Goal: Ask a question: Seek information or help from site administrators or community

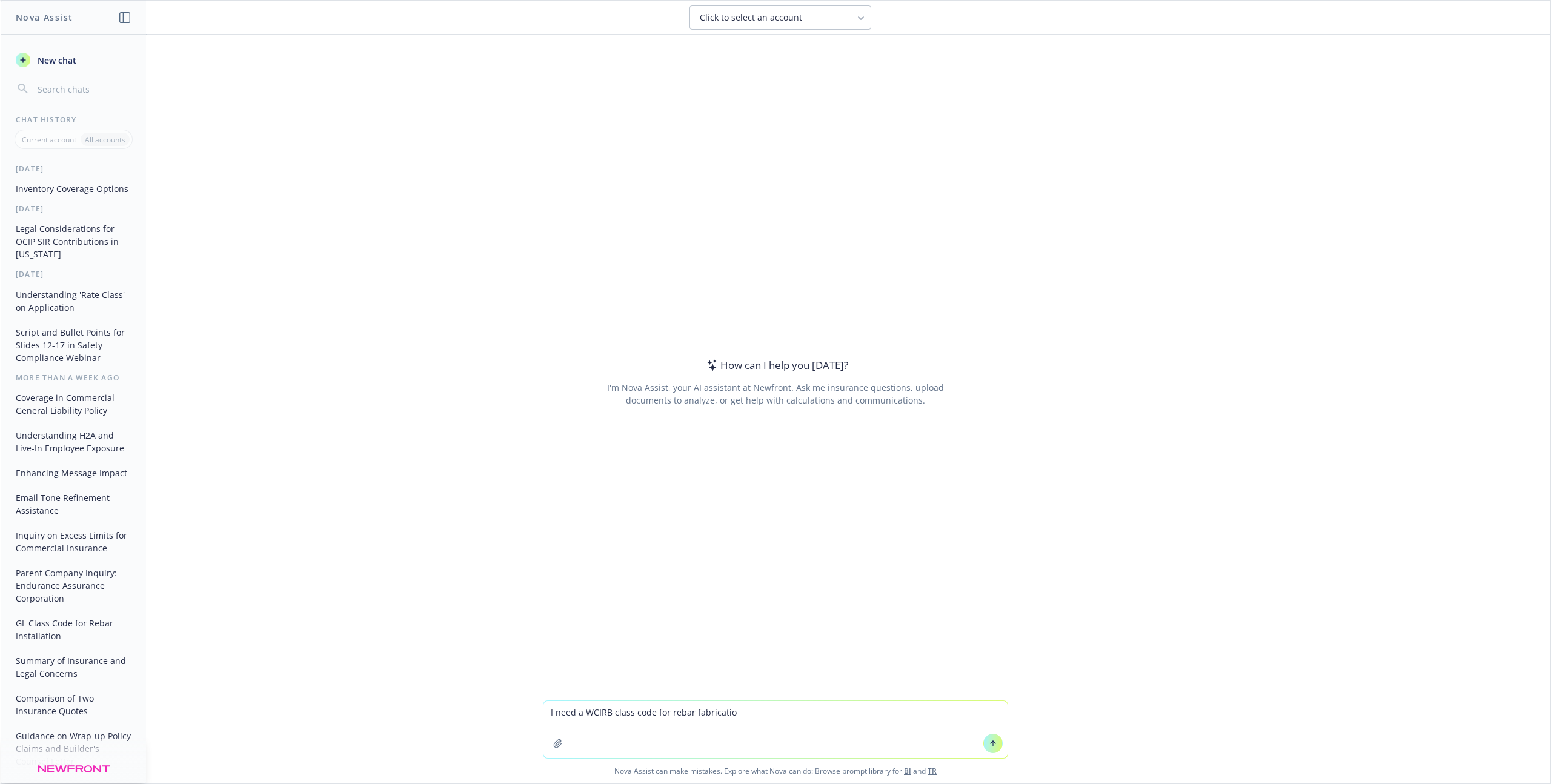
type textarea "I need a WCIRB class code for rebar fabrication"
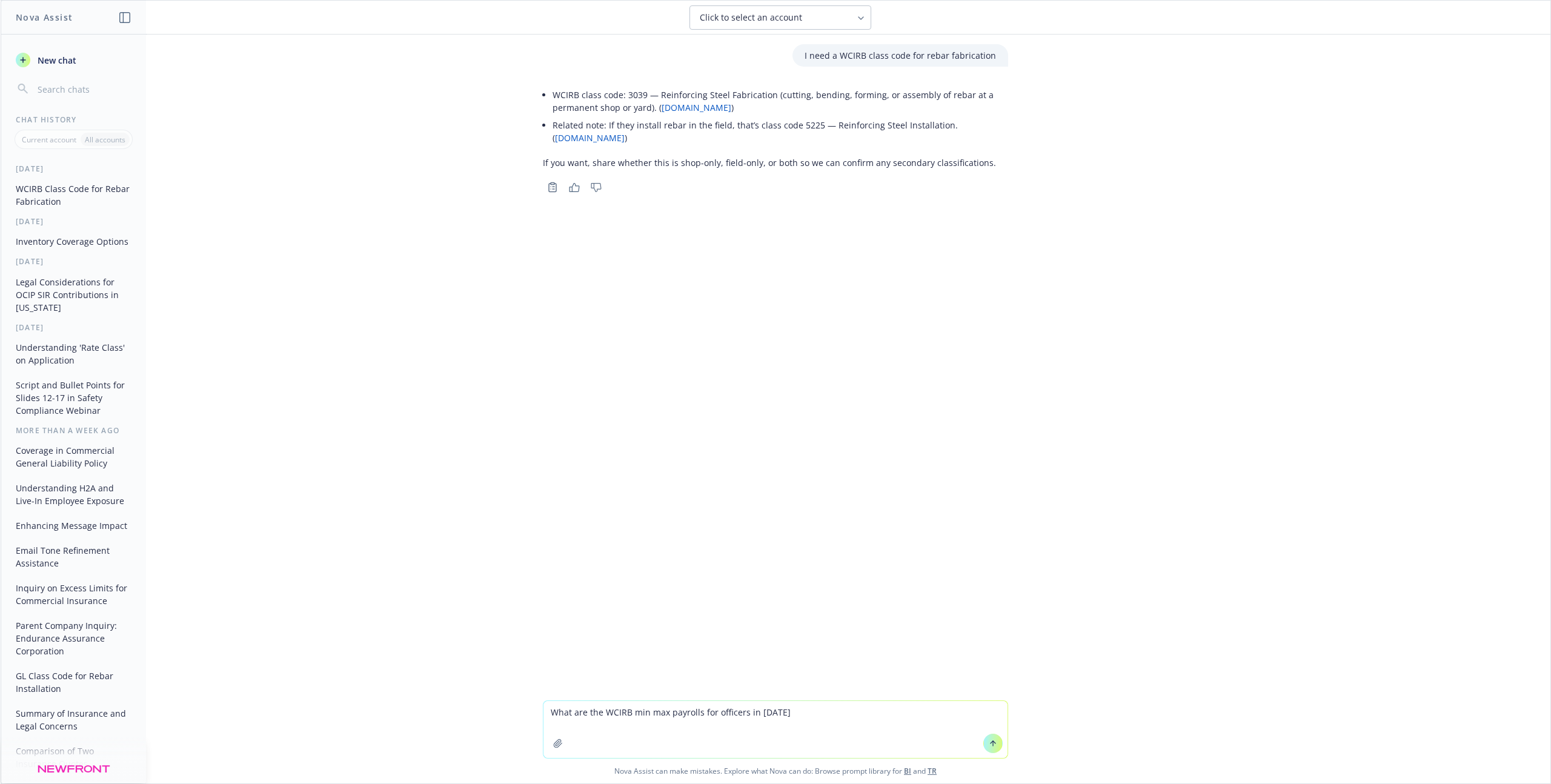
type textarea "What are the WCIRB min max payrolls for officers in [DATE]?"
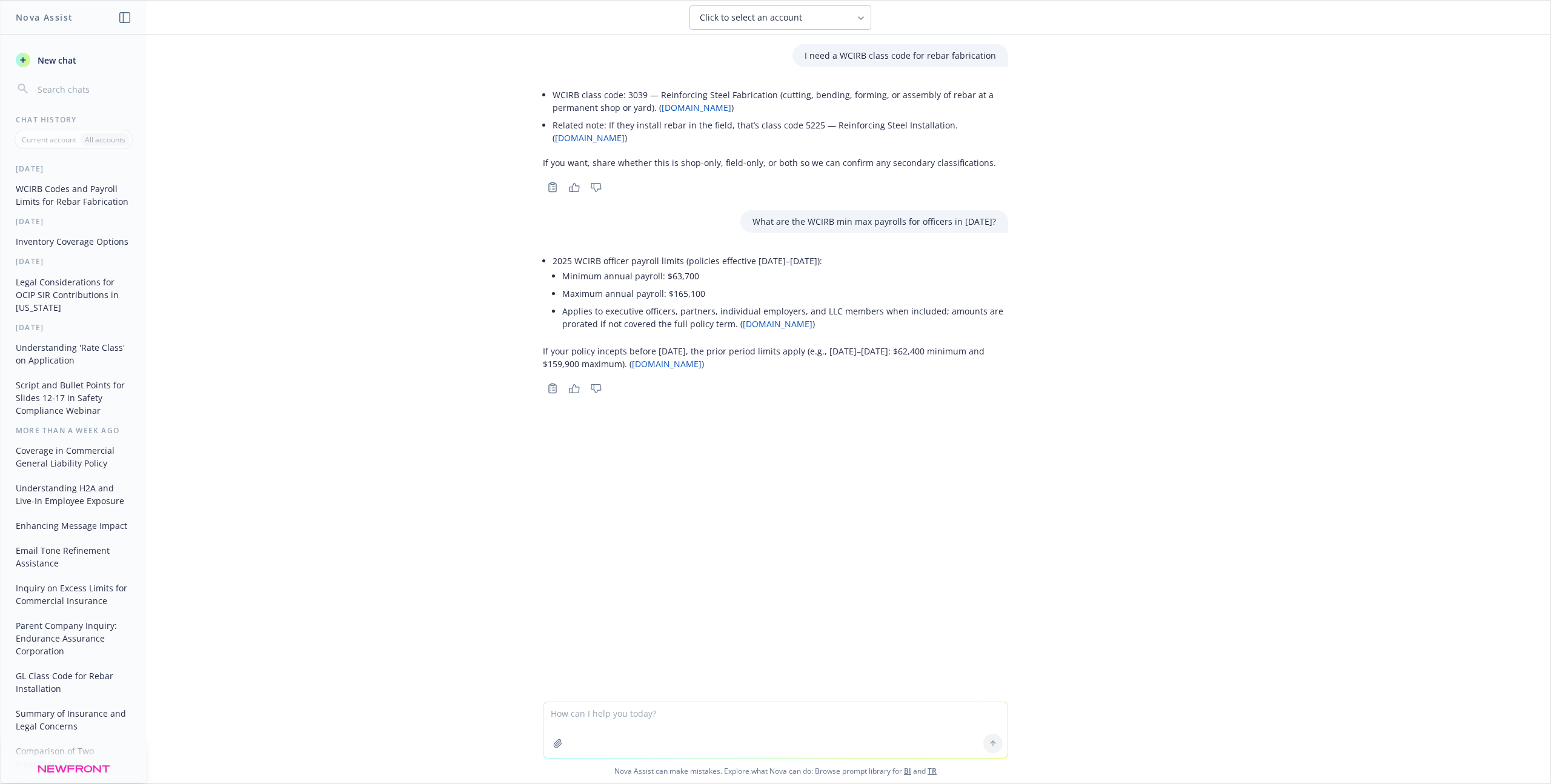
click at [627, 715] on textarea at bounding box center [776, 730] width 464 height 56
type textarea "What would the NAICS and SIC code be for the same rebar fabricator?"
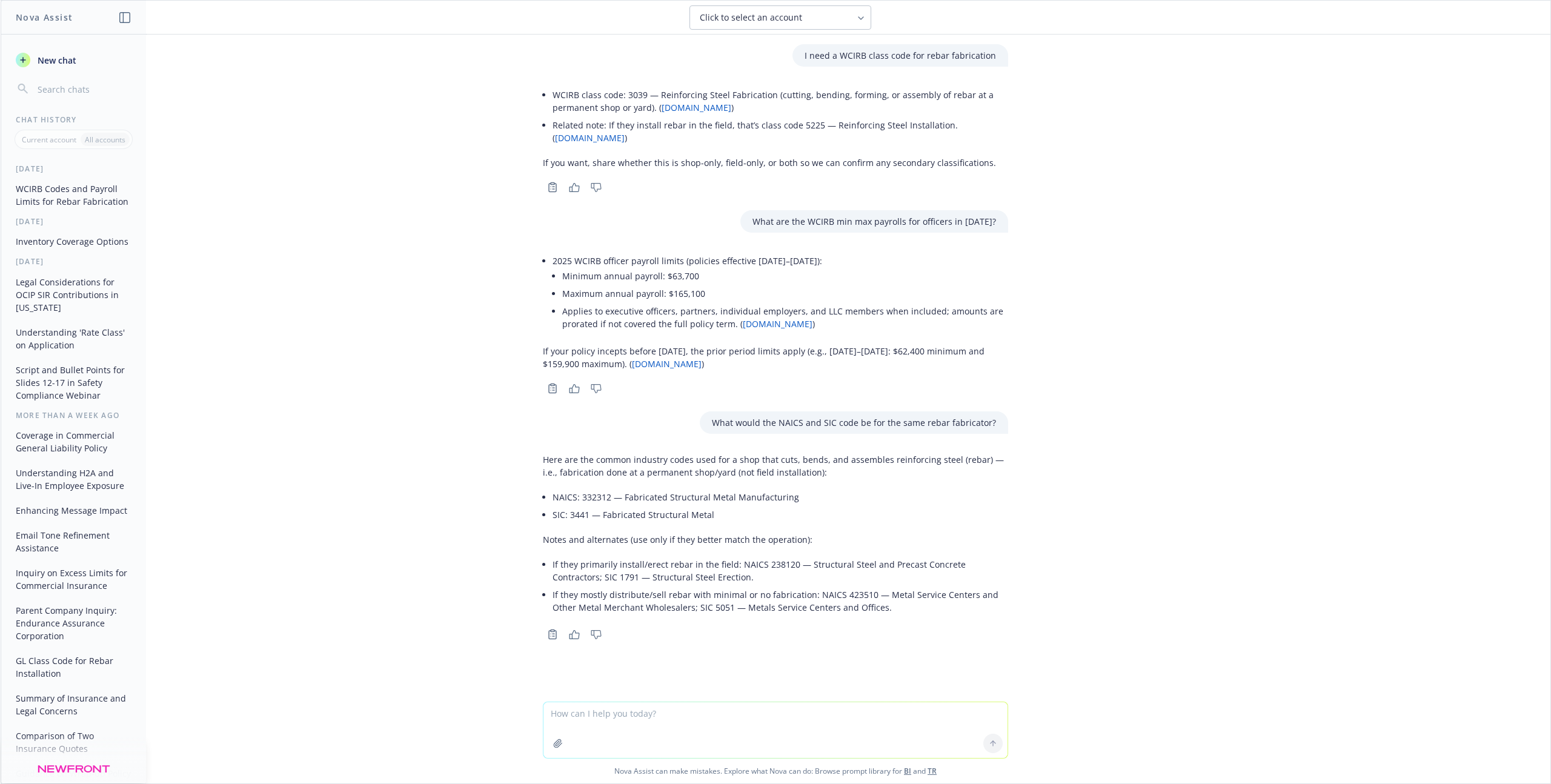
click at [591, 488] on li "NAICS: 332312 — Fabricated Structural Metal Manufacturing" at bounding box center [781, 497] width 456 height 17
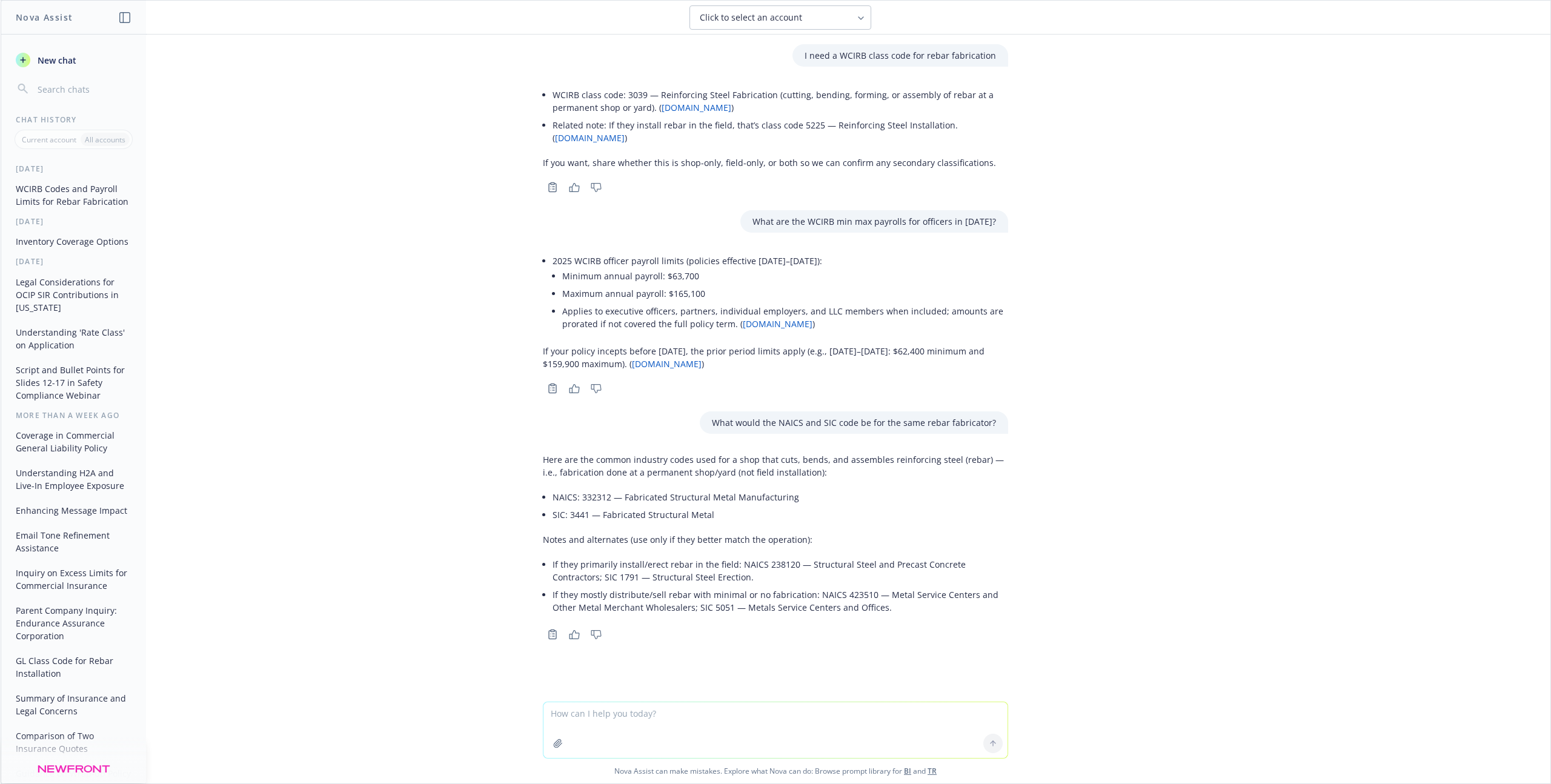
click at [589, 488] on li "NAICS: 332312 — Fabricated Structural Metal Manufacturing" at bounding box center [781, 497] width 456 height 17
copy li "332312"
click at [579, 506] on li "SIC: 3441 — Fabricated Structural Metal" at bounding box center [781, 515] width 456 height 17
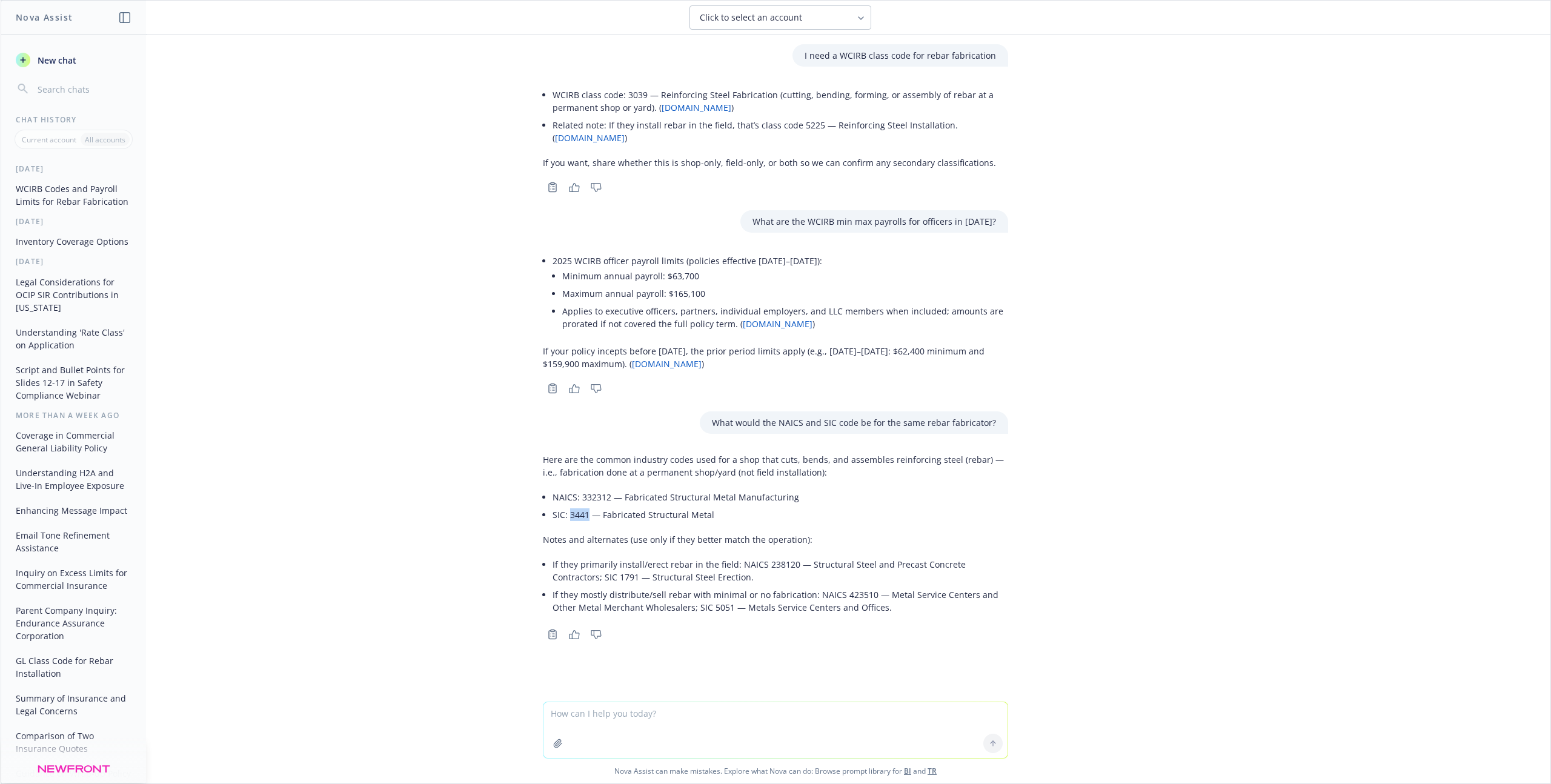
copy li "3441"
